Goal: Task Accomplishment & Management: Manage account settings

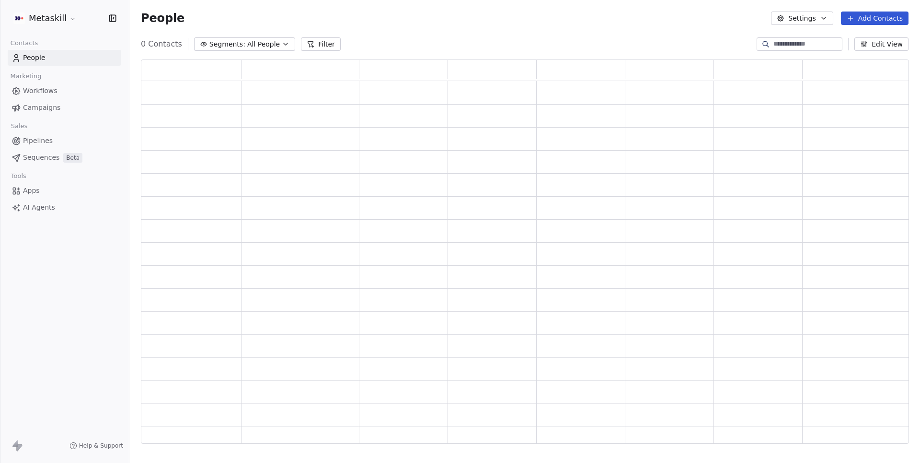
scroll to position [384, 767]
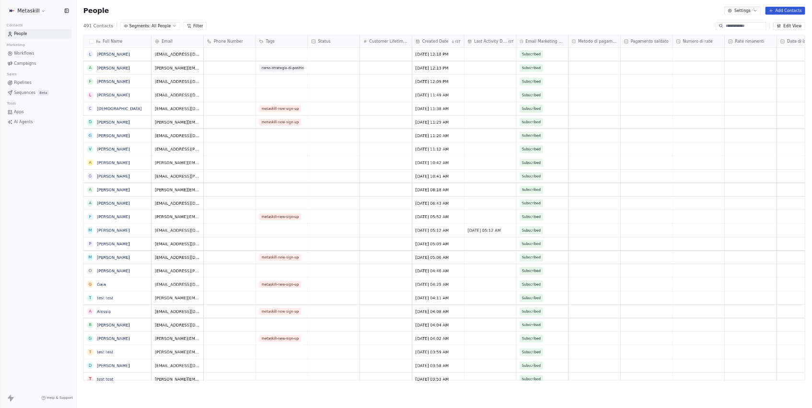
scroll to position [611, 1251]
click at [74, 20] on html "Metaskill Contacts People Marketing Workflows Campaigns Sales Pipelines Sequenc…" at bounding box center [690, 347] width 1380 height 694
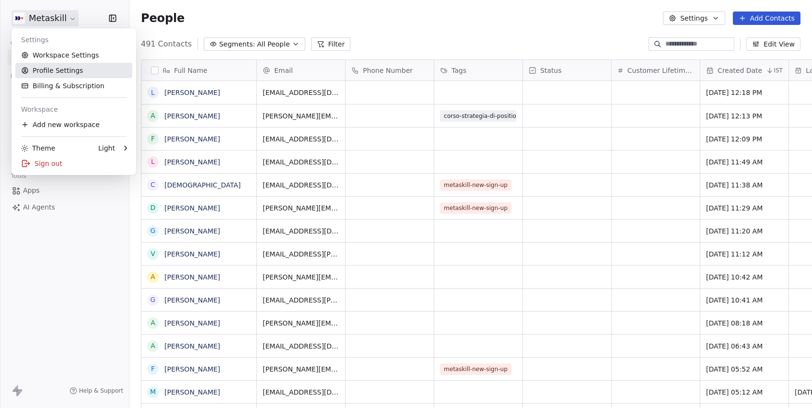
scroll to position [0, 0]
click at [45, 142] on div "Theme Light" at bounding box center [73, 147] width 117 height 15
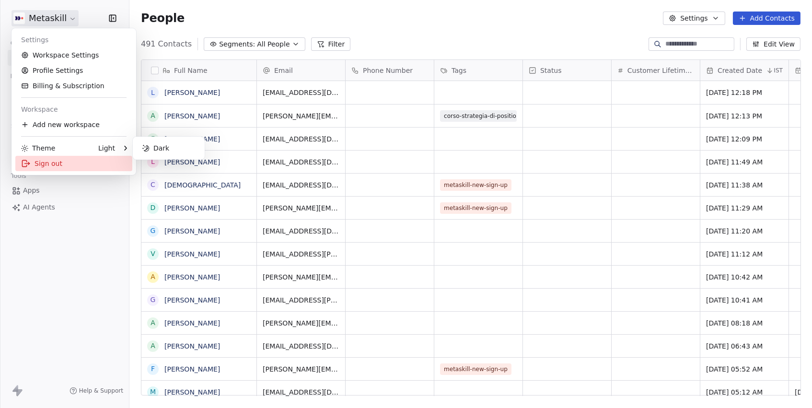
click at [52, 158] on div "Sign out" at bounding box center [73, 163] width 117 height 15
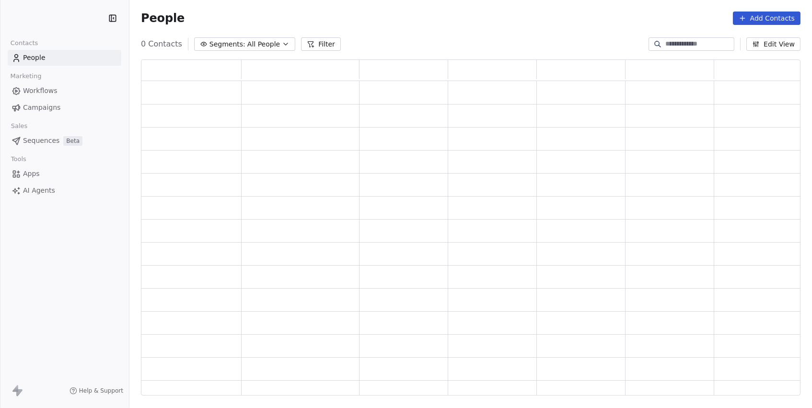
scroll to position [336, 659]
